Goal: Task Accomplishment & Management: Use online tool/utility

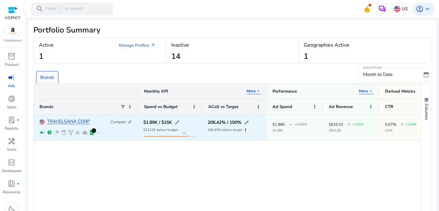
click at [75, 120] on link "TRAVELSANA CORP" at bounding box center [68, 121] width 43 height 5
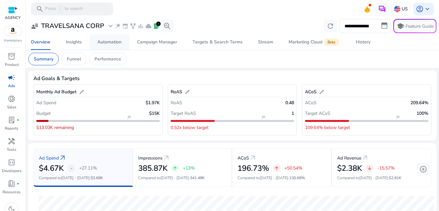
click at [121, 40] on div "Automation" at bounding box center [109, 42] width 24 height 5
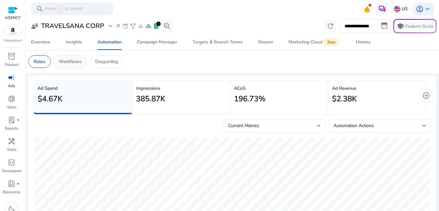
click at [74, 63] on p "Workflows" at bounding box center [70, 61] width 23 height 7
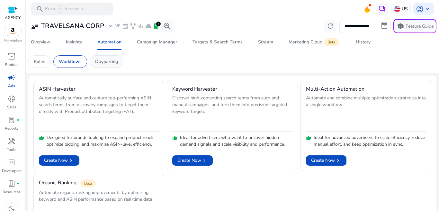
click at [110, 59] on p "Dayparting" at bounding box center [106, 61] width 23 height 7
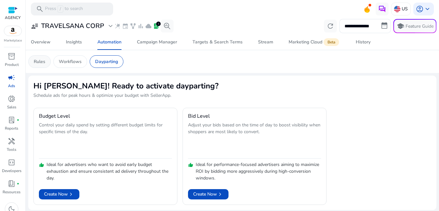
click at [42, 59] on p "Rules" at bounding box center [40, 61] width 12 height 7
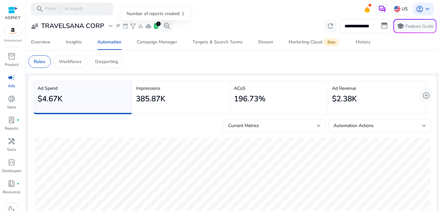
click at [155, 26] on span "lab_profile" at bounding box center [156, 26] width 6 height 6
click at [157, 25] on div "1" at bounding box center [158, 24] width 5 height 5
click at [45, 42] on div "Overview" at bounding box center [41, 42] width 20 height 5
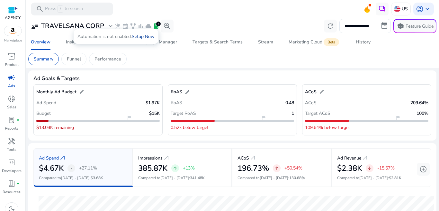
click at [142, 36] on link "Setup Now" at bounding box center [143, 36] width 23 height 6
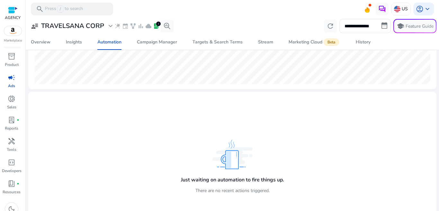
scroll to position [189, 0]
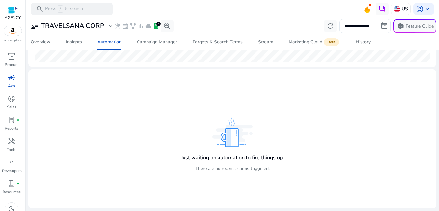
click at [158, 142] on div "Just waiting on automation to fire things up. There are no recent actions trigg…" at bounding box center [232, 139] width 398 height 129
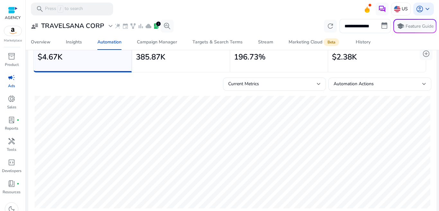
scroll to position [0, 0]
